Goal: Transaction & Acquisition: Purchase product/service

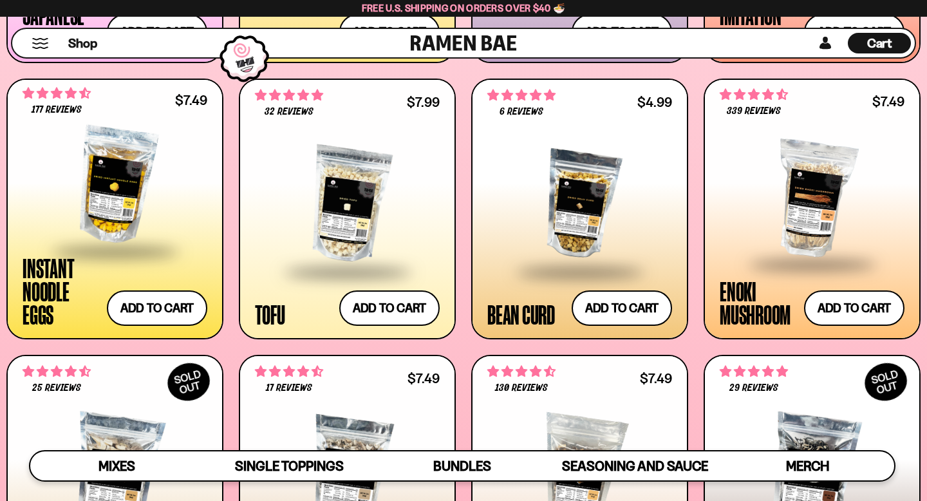
scroll to position [1268, 0]
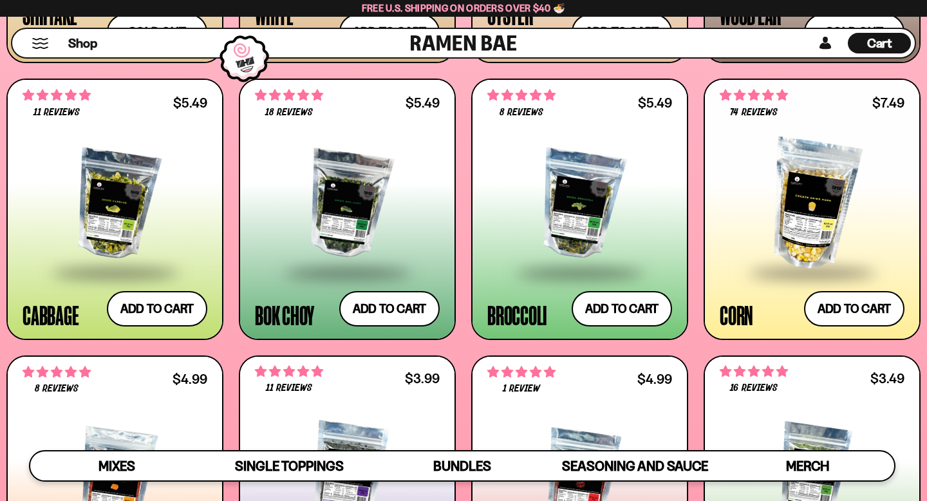
scroll to position [1818, 0]
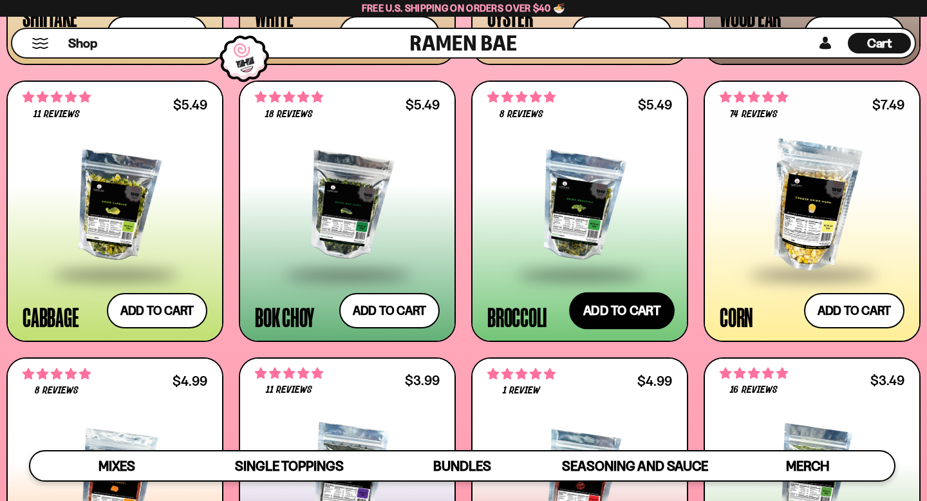
click at [633, 314] on button "Add to cart Add ― Regular price $5.49 Regular price Sale price $5.49 Unit price…" at bounding box center [622, 310] width 106 height 37
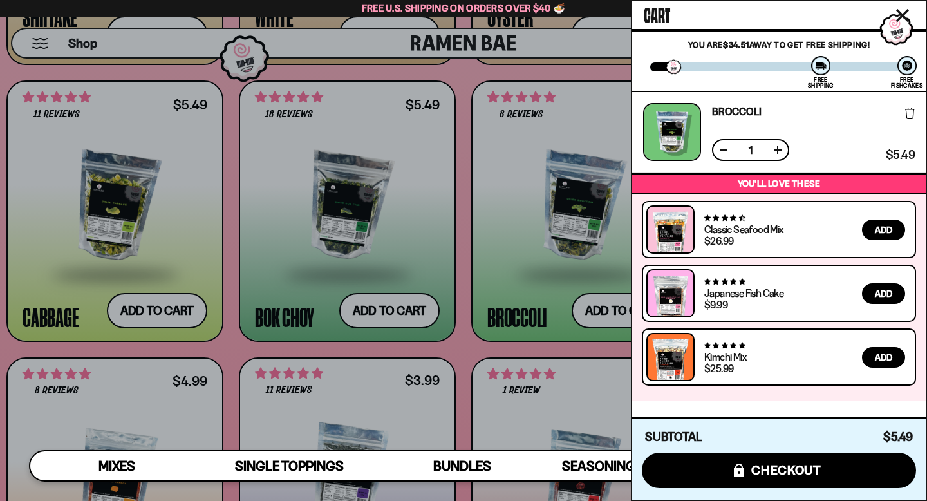
click at [380, 308] on div at bounding box center [463, 250] width 927 height 501
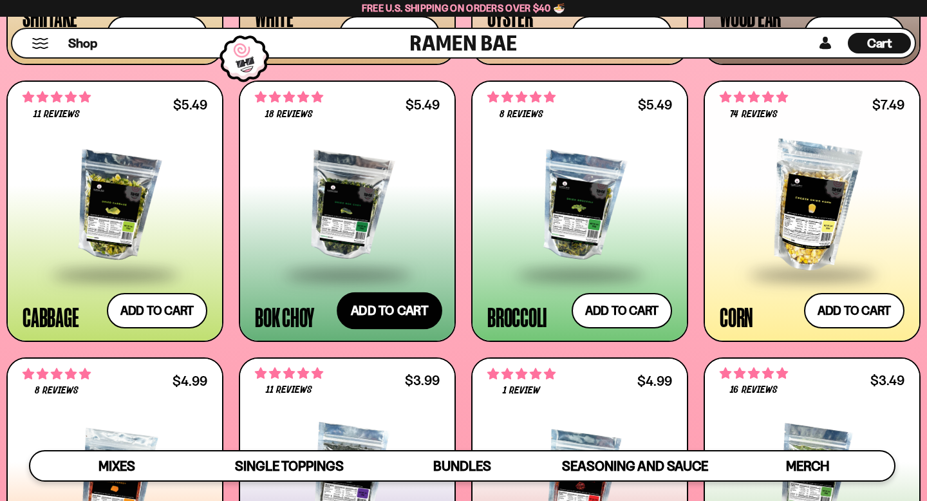
click at [380, 308] on button "Add to cart Add ― Regular price $5.49 Regular price Sale price $5.49 Unit price…" at bounding box center [390, 310] width 106 height 37
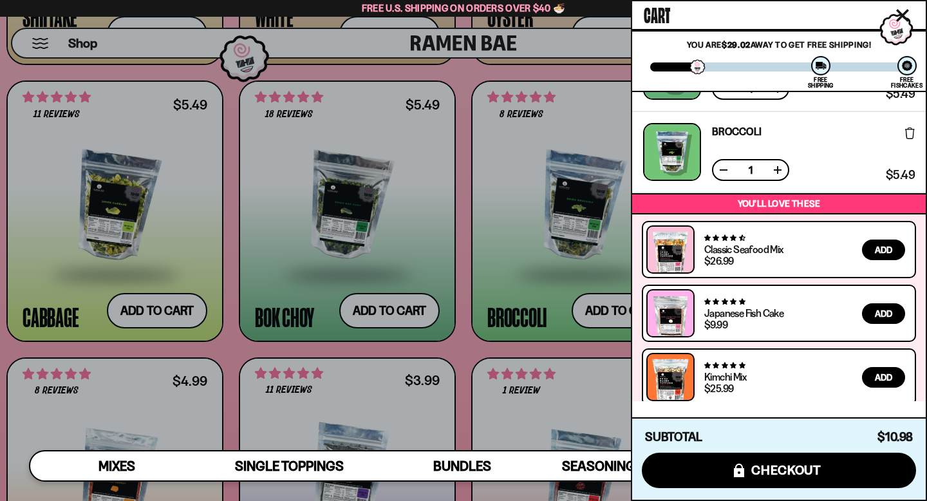
scroll to position [55, 0]
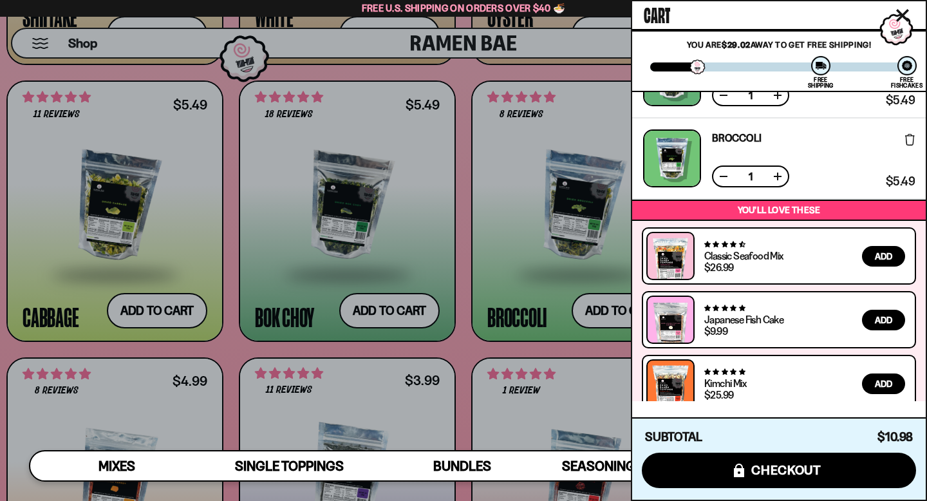
click at [446, 257] on div at bounding box center [463, 250] width 927 height 501
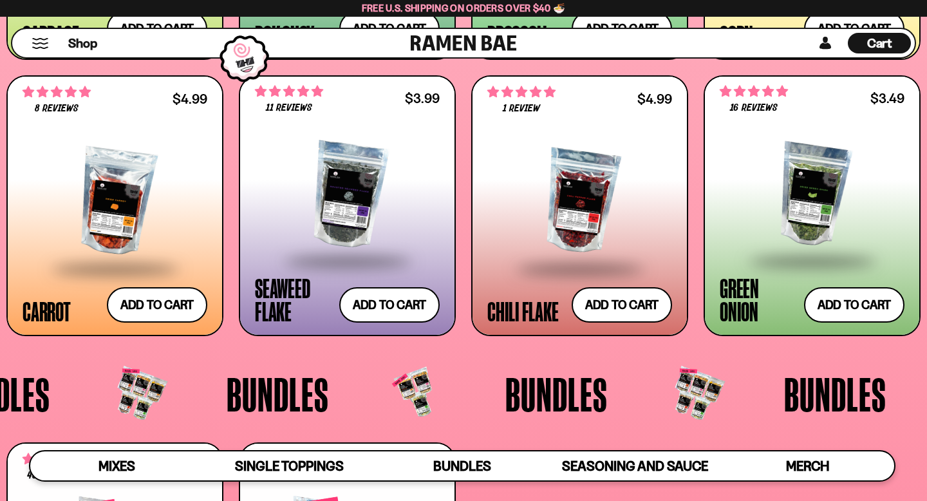
scroll to position [2103, 0]
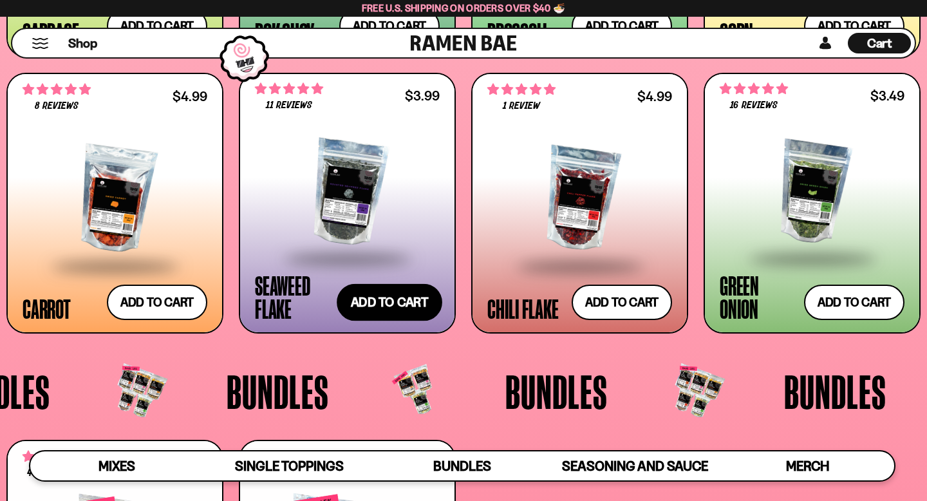
click at [410, 308] on button "Add to cart Add ― Regular price $3.99 Regular price Sale price $3.99 Unit price…" at bounding box center [390, 302] width 106 height 37
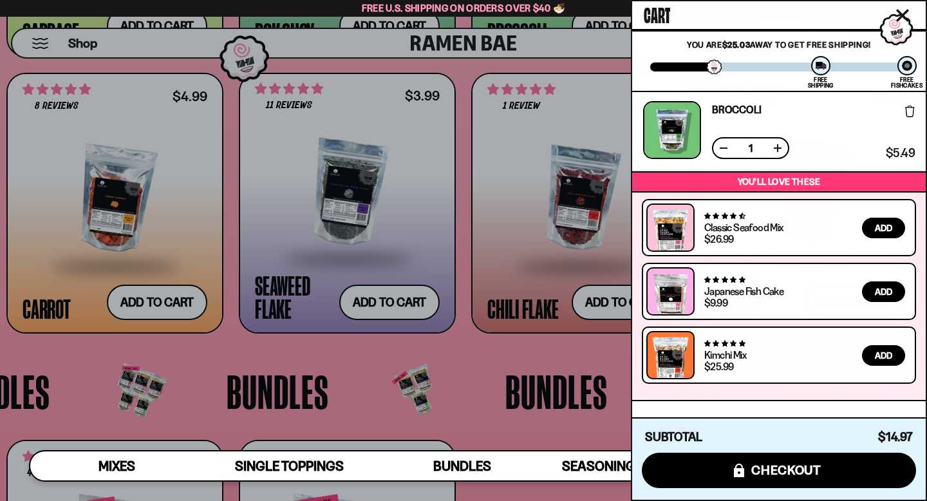
scroll to position [0, 0]
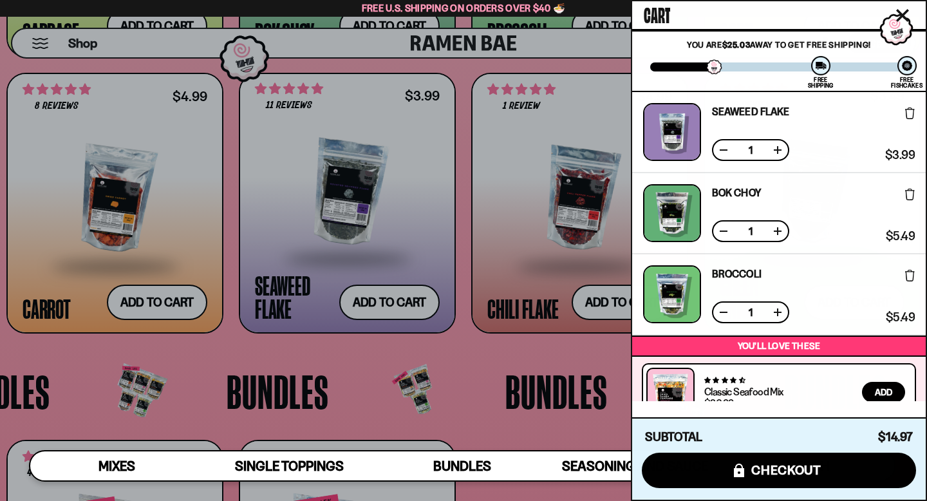
click at [444, 46] on div at bounding box center [463, 250] width 927 height 501
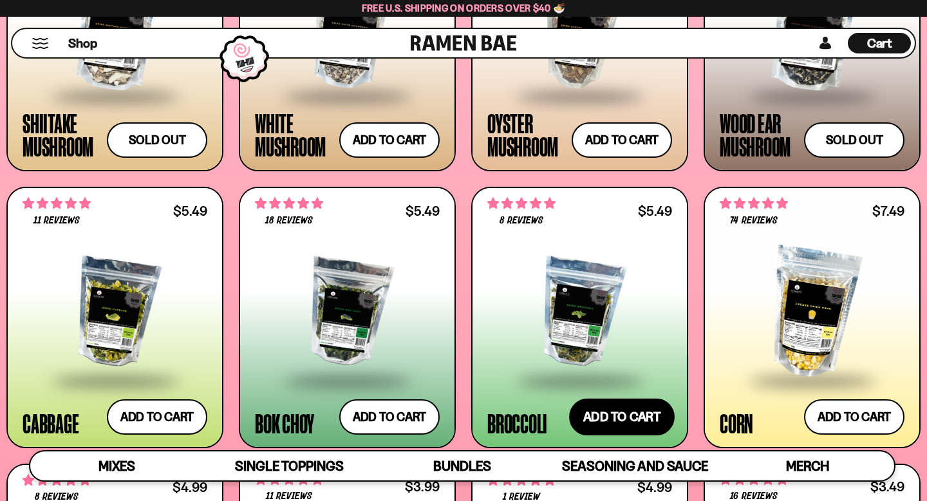
click at [591, 413] on button "Add to cart Add ― Regular price $5.49 Regular price Sale price $5.49 Unit price…" at bounding box center [622, 416] width 106 height 37
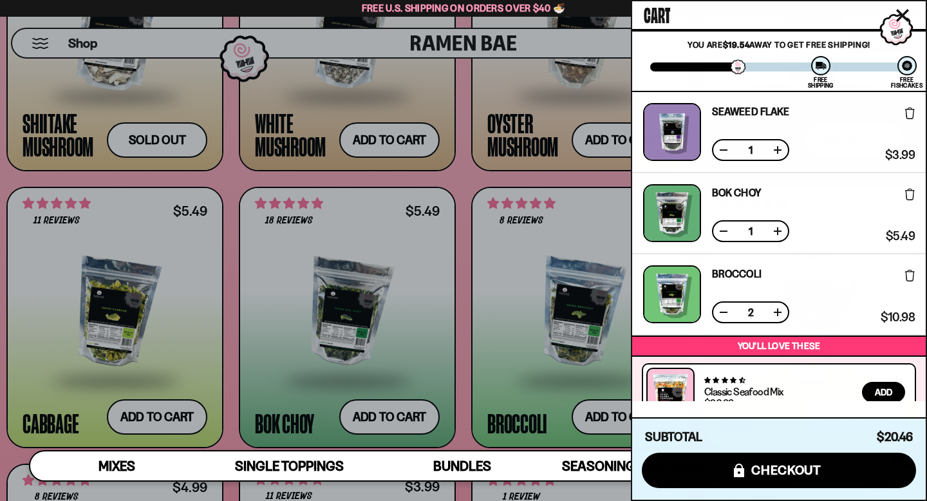
click at [721, 315] on button at bounding box center [723, 312] width 13 height 13
click at [716, 19] on div "Cart" at bounding box center [779, 15] width 294 height 28
click at [181, 114] on div at bounding box center [463, 250] width 927 height 501
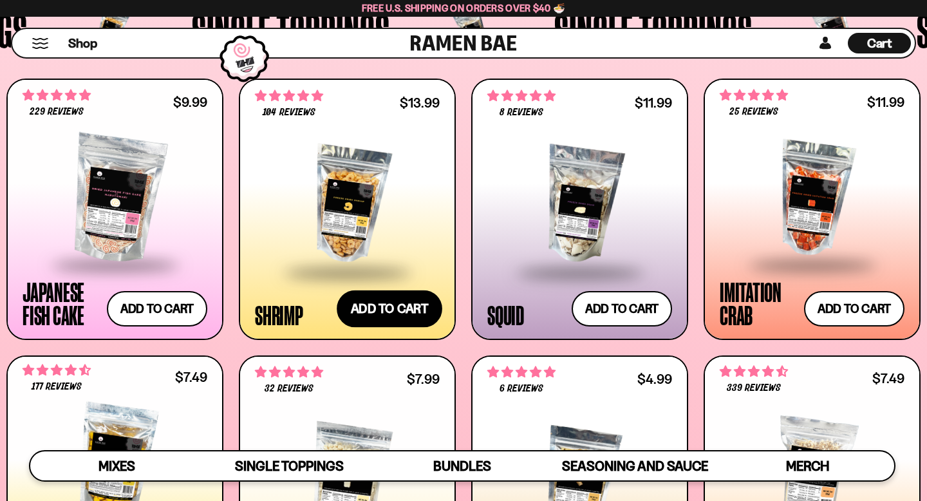
click at [398, 310] on button "Add to cart Add ― Regular price $13.99 Regular price Sale price $13.99 Unit pri…" at bounding box center [390, 308] width 106 height 37
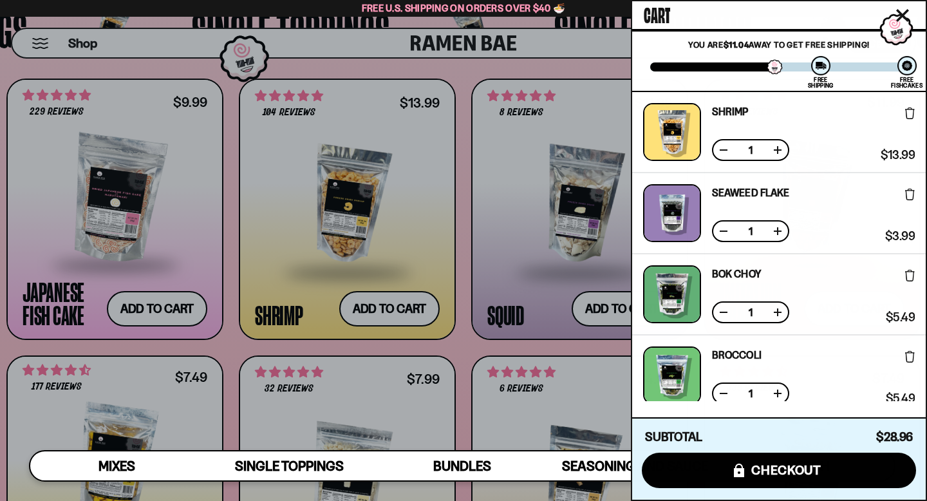
click at [904, 15] on icon "Close cart" at bounding box center [903, 16] width 12 height 12
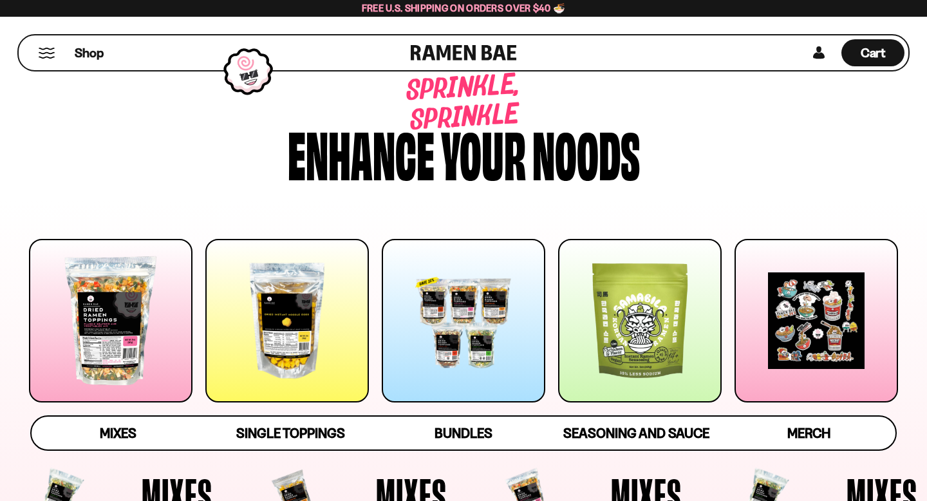
scroll to position [28, 0]
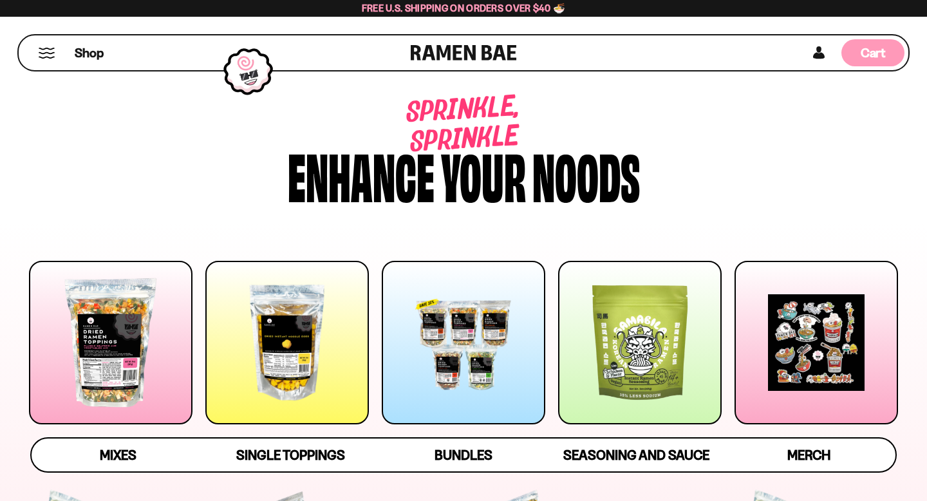
click at [870, 61] on div "Cart D0381C2F-513E-4F90-8A41-6F0A75DCBAAA" at bounding box center [873, 52] width 25 height 17
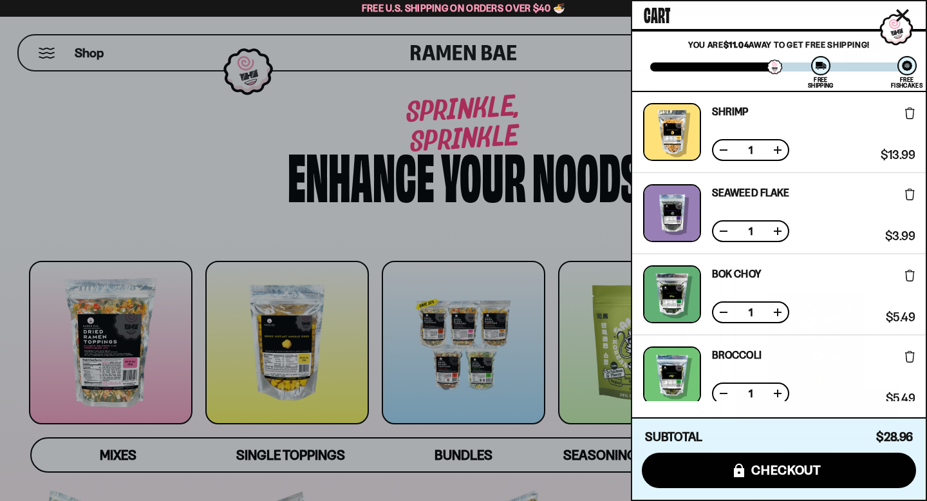
click at [903, 17] on icon "Close cart" at bounding box center [902, 15] width 13 height 13
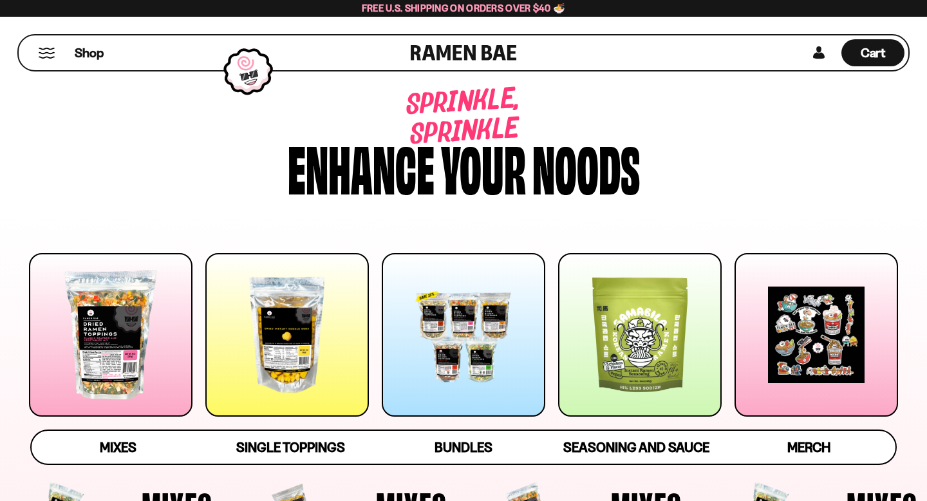
scroll to position [12, 0]
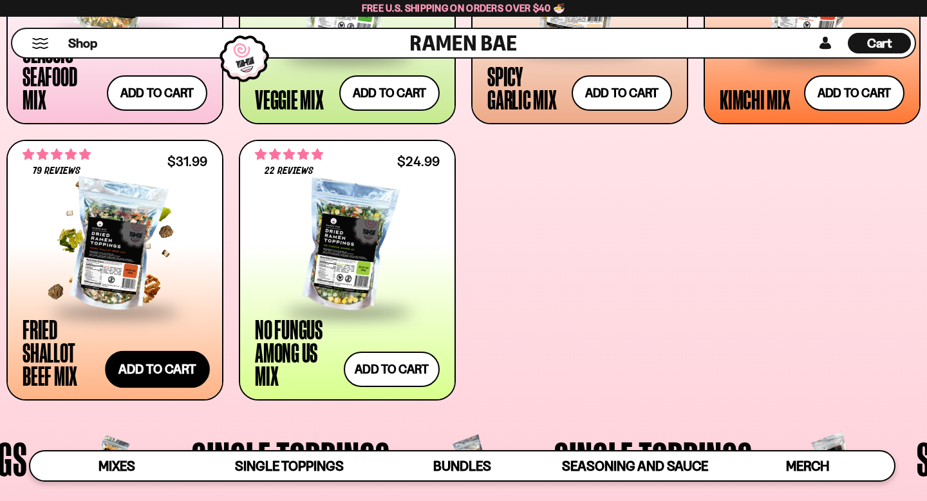
click at [179, 363] on button "Add to cart Add ― Regular price $31.99 Regular price Sale price $31.99 Unit pri…" at bounding box center [158, 369] width 104 height 37
